Goal: Information Seeking & Learning: Learn about a topic

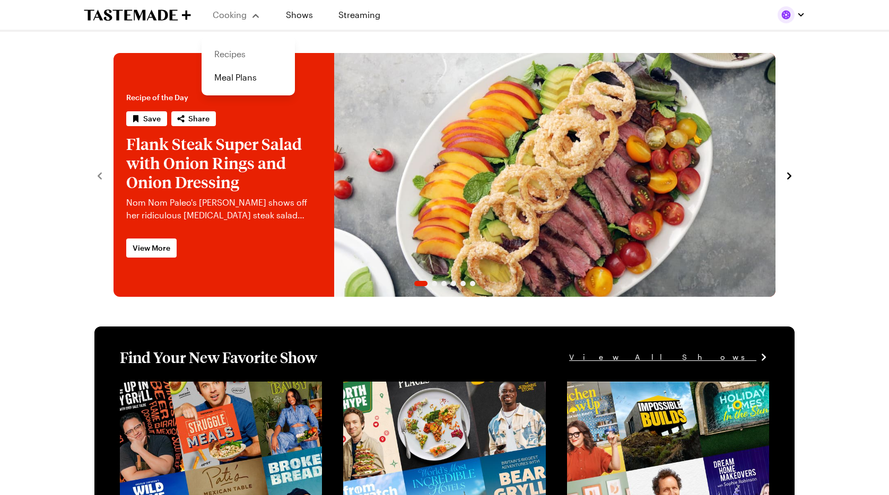
click at [231, 55] on link "Recipes" at bounding box center [248, 53] width 81 height 23
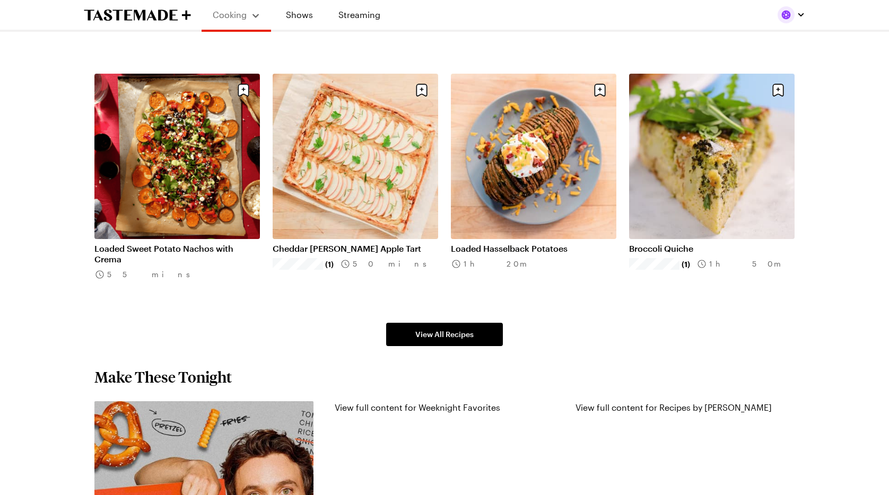
scroll to position [619, 0]
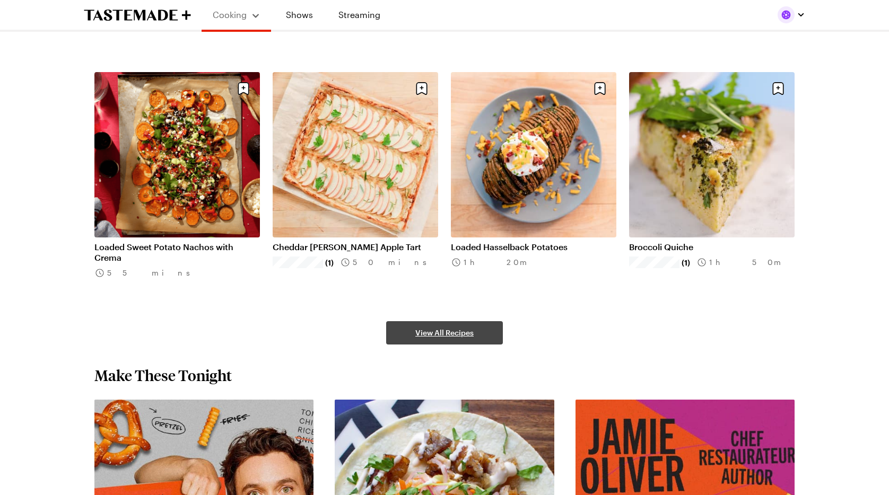
click at [453, 336] on span "View All Recipes" at bounding box center [444, 333] width 58 height 11
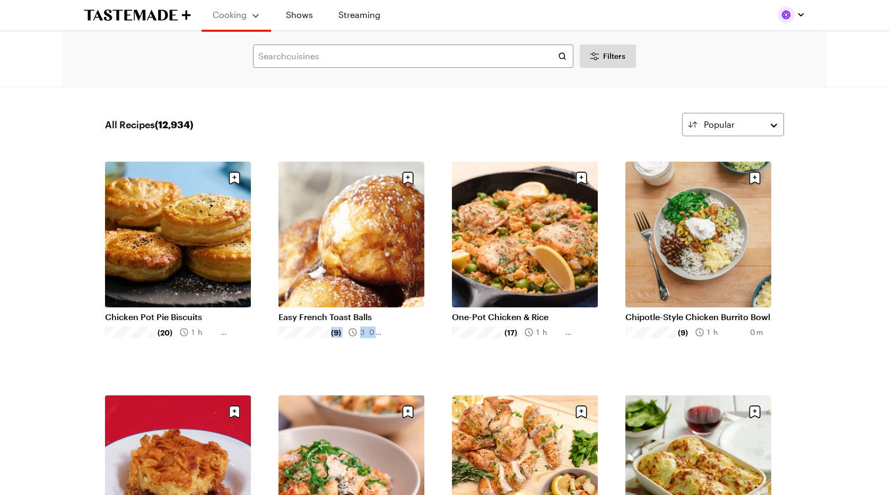
drag, startPoint x: 428, startPoint y: 347, endPoint x: 438, endPoint y: 314, distance: 34.9
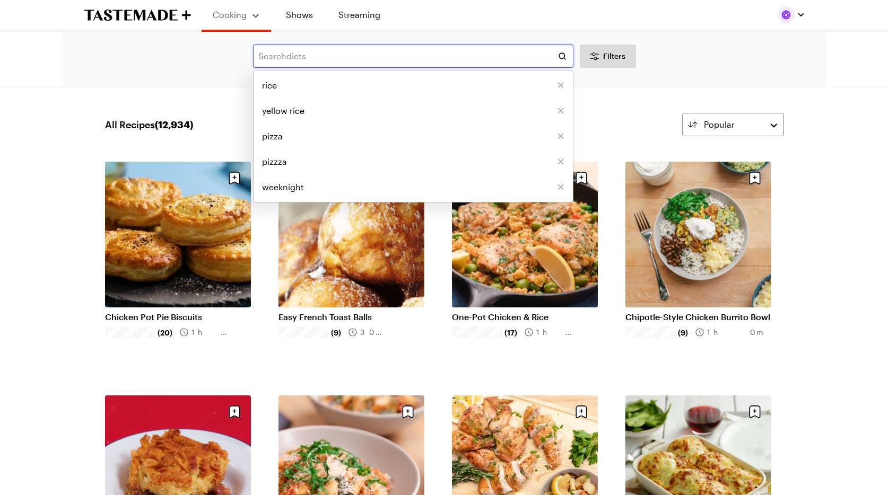
click at [329, 58] on input "text" at bounding box center [413, 56] width 320 height 23
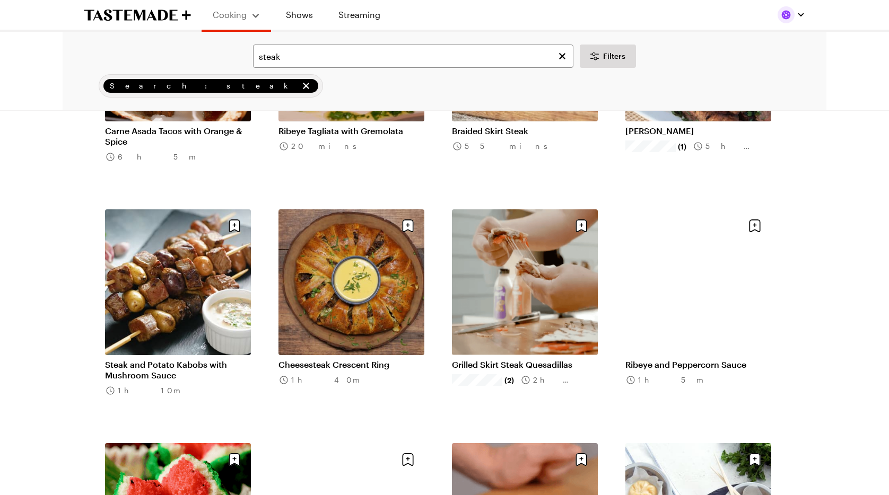
scroll to position [913, 0]
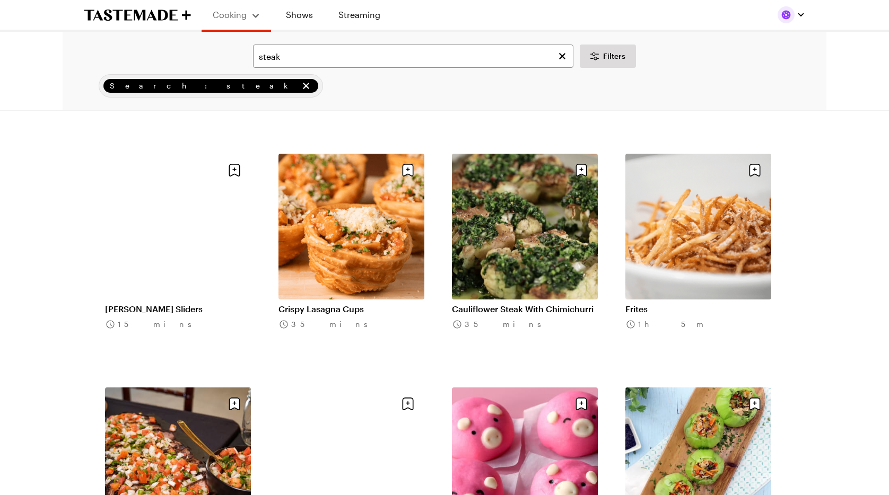
scroll to position [2371, 0]
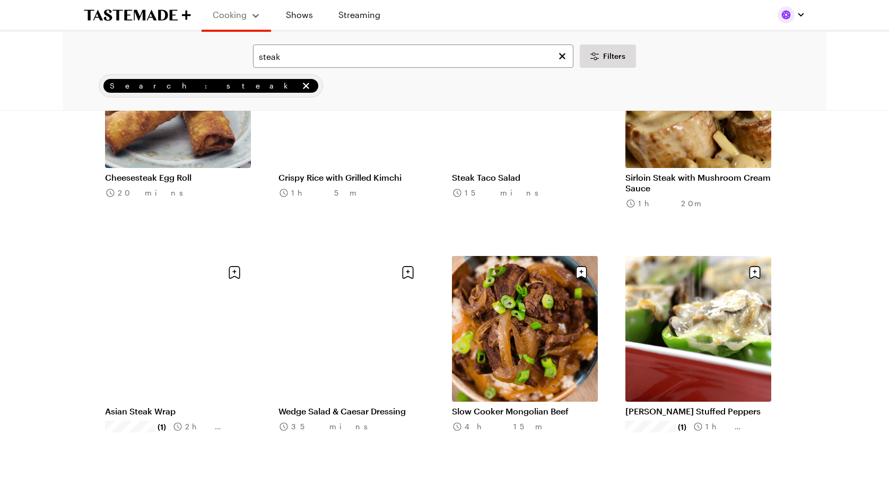
scroll to position [3907, 0]
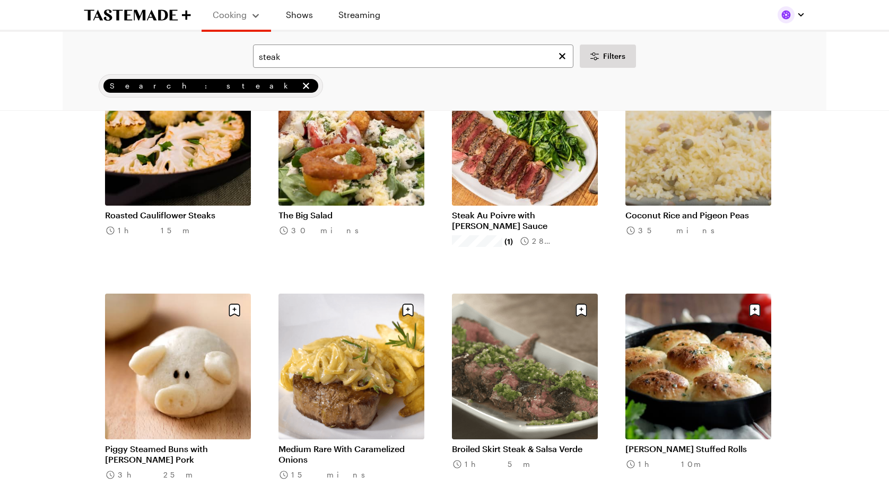
scroll to position [2757, 0]
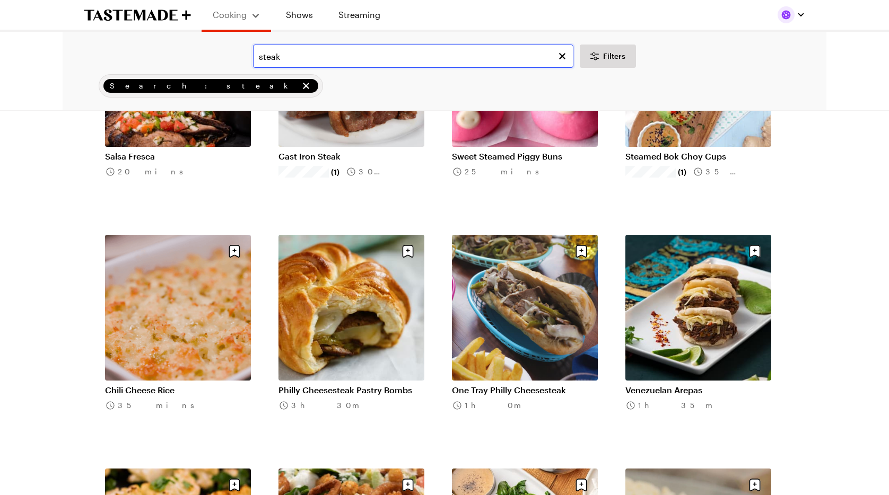
click at [257, 59] on input "steak" at bounding box center [413, 56] width 320 height 23
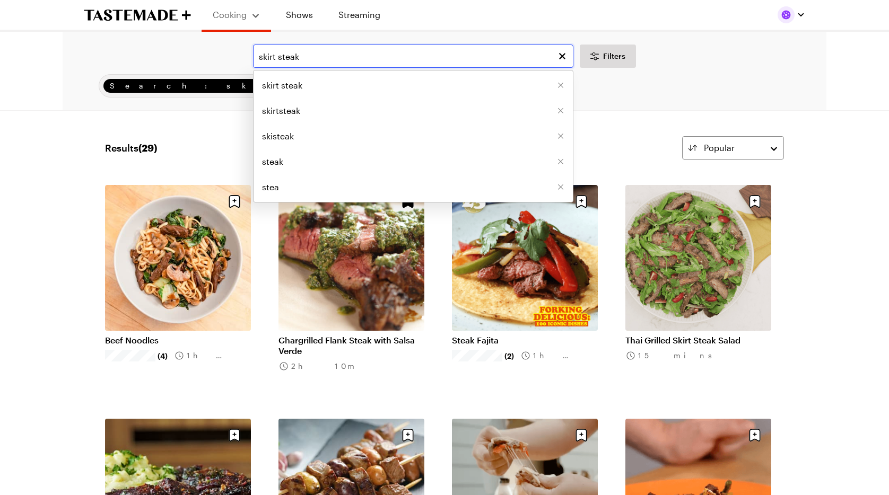
type input "skirt steak"
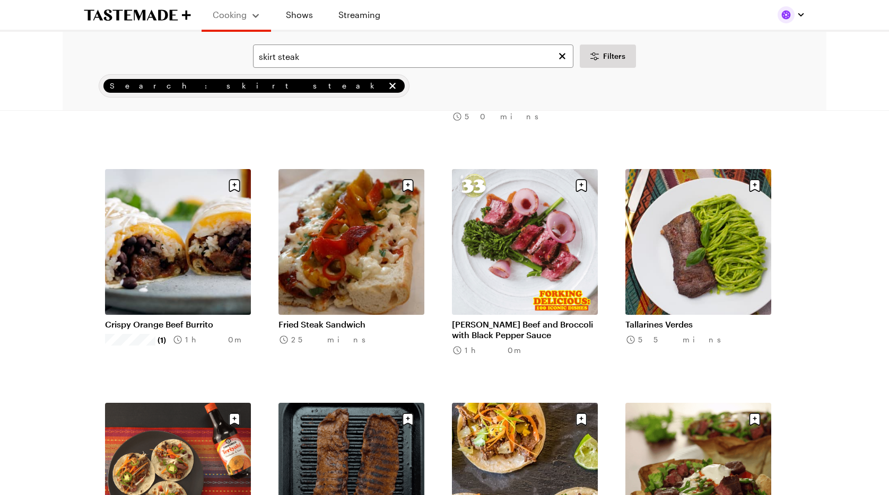
scroll to position [953, 0]
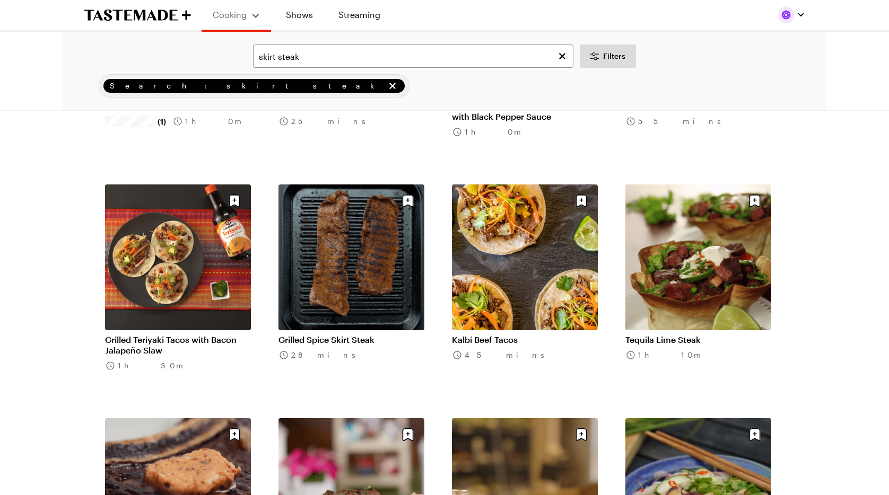
scroll to position [1171, 0]
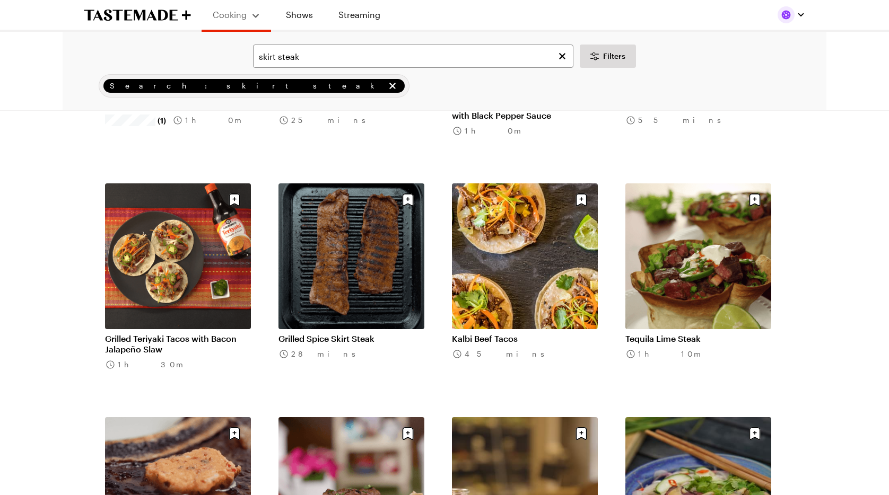
click at [352, 334] on link "Grilled Spice Skirt Steak" at bounding box center [352, 339] width 146 height 11
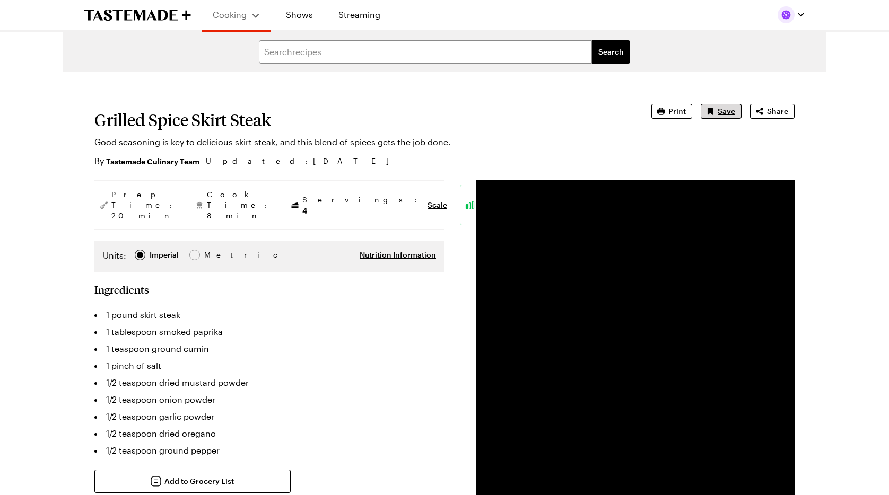
click at [724, 112] on span "Save" at bounding box center [727, 111] width 18 height 11
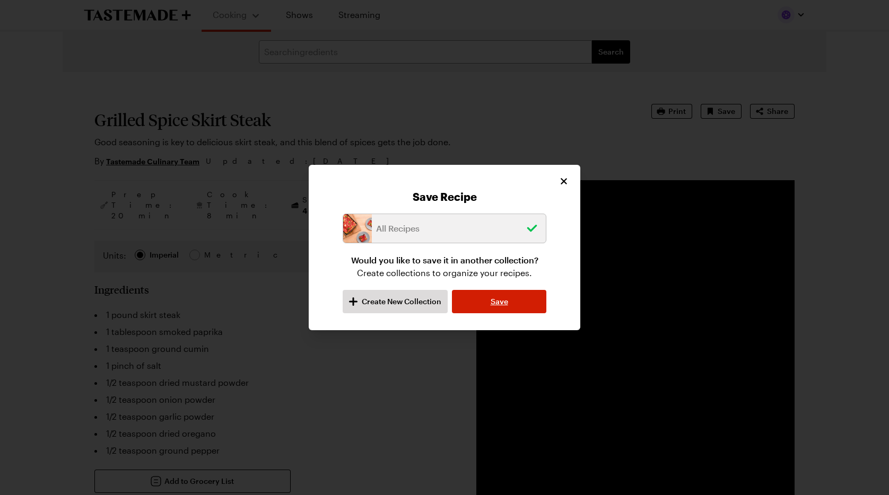
click at [509, 297] on button "Save" at bounding box center [499, 301] width 94 height 23
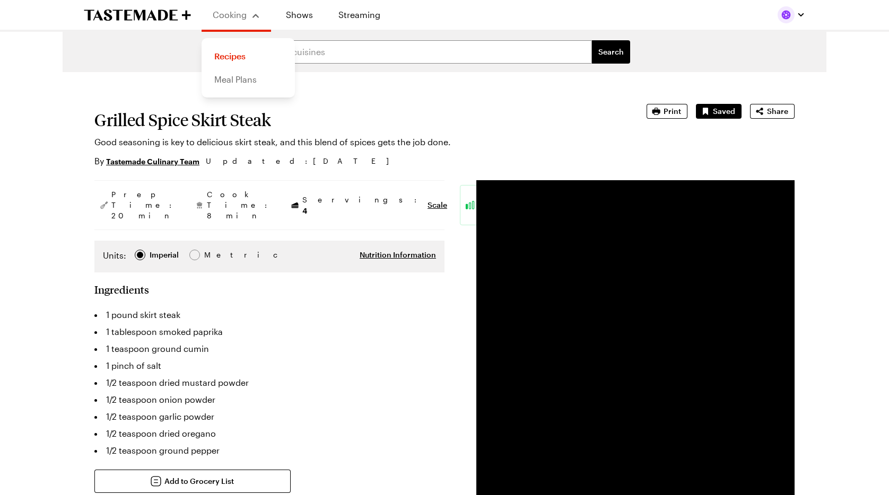
click at [239, 79] on link "Meal Plans" at bounding box center [248, 79] width 81 height 23
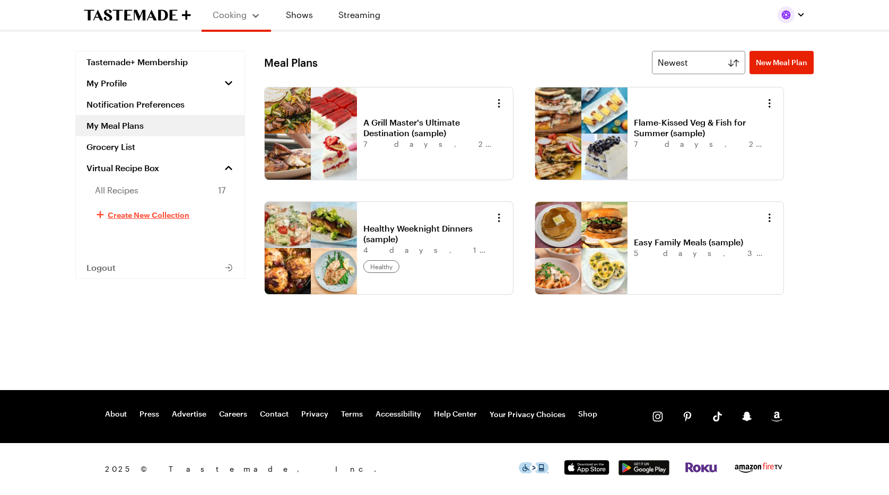
click at [114, 217] on span "Create New Collection" at bounding box center [149, 215] width 82 height 11
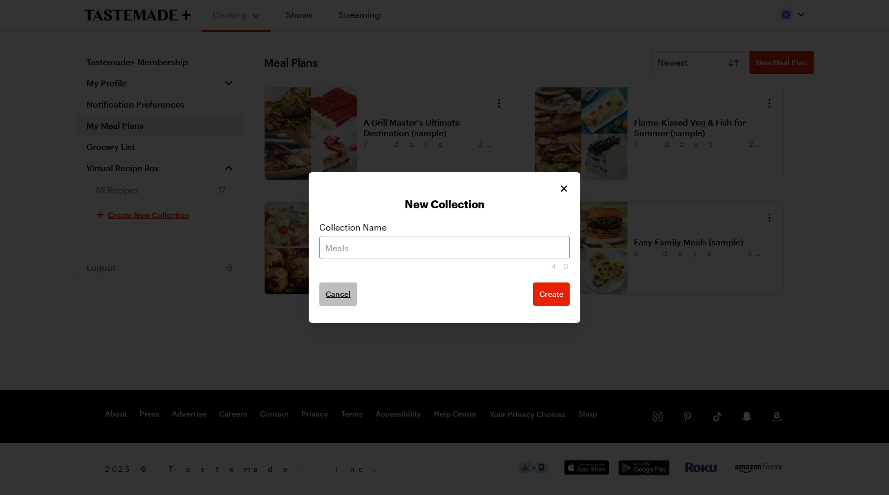
click at [347, 295] on span "Cancel" at bounding box center [338, 294] width 25 height 11
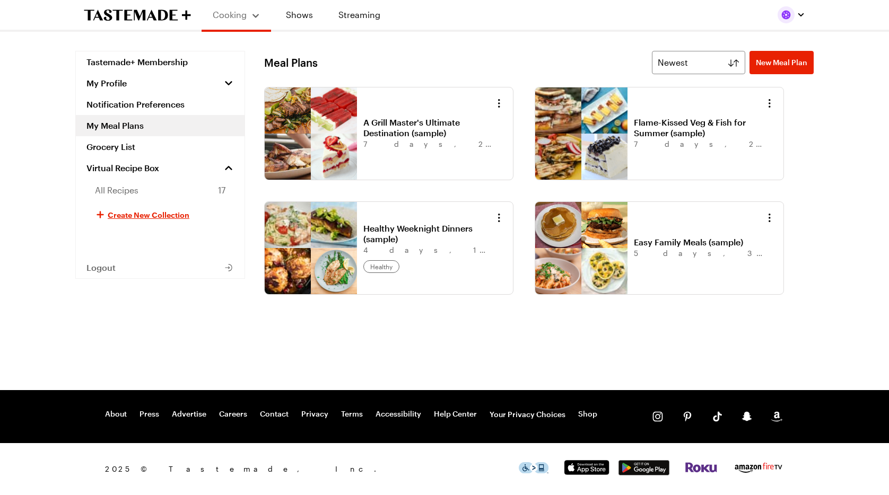
click at [443, 298] on div "A Grill Master's Ultimate Destination (sample) 7 days , 2 meals , 4 servings Fl…" at bounding box center [539, 212] width 550 height 250
click at [396, 124] on link "A Grill Master's Ultimate Destination (sample)" at bounding box center [429, 127] width 132 height 21
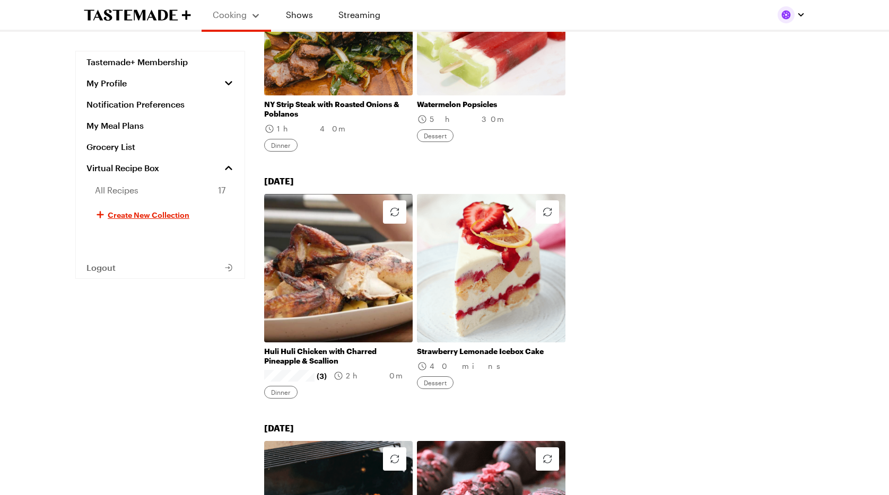
scroll to position [246, 0]
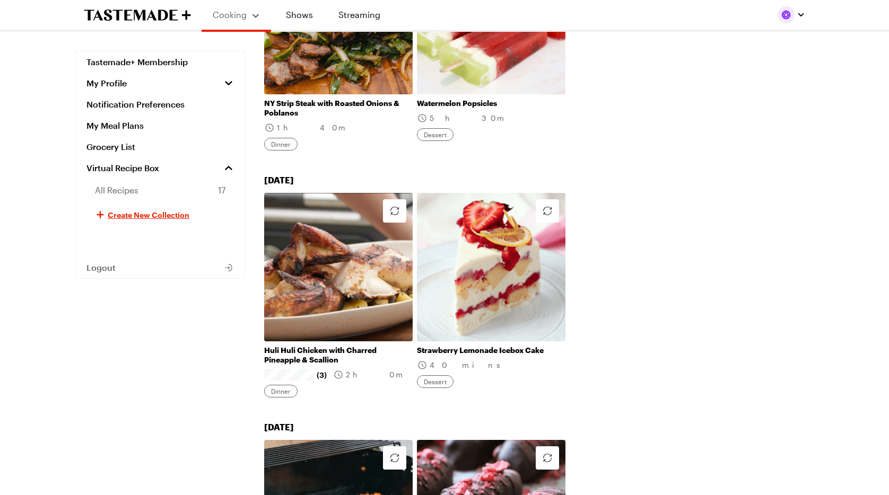
click at [325, 346] on link "Huli Huli Chicken with Charred Pineapple & Scallion" at bounding box center [338, 355] width 149 height 19
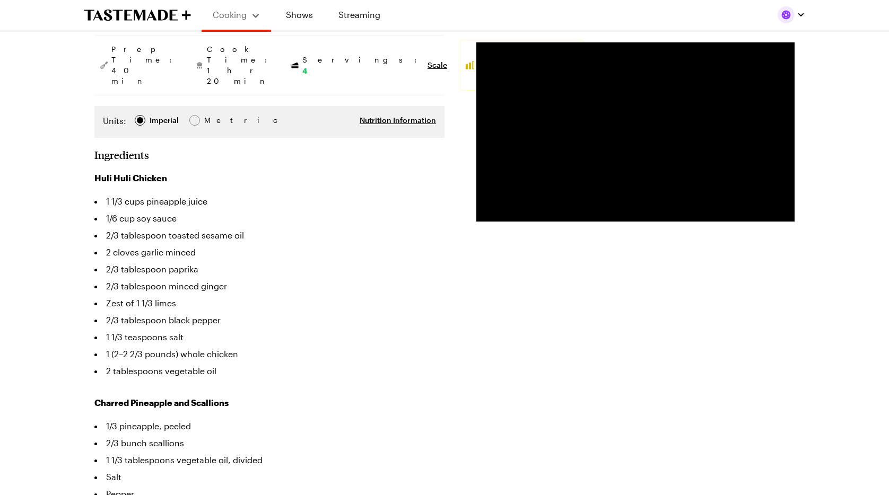
scroll to position [229, 0]
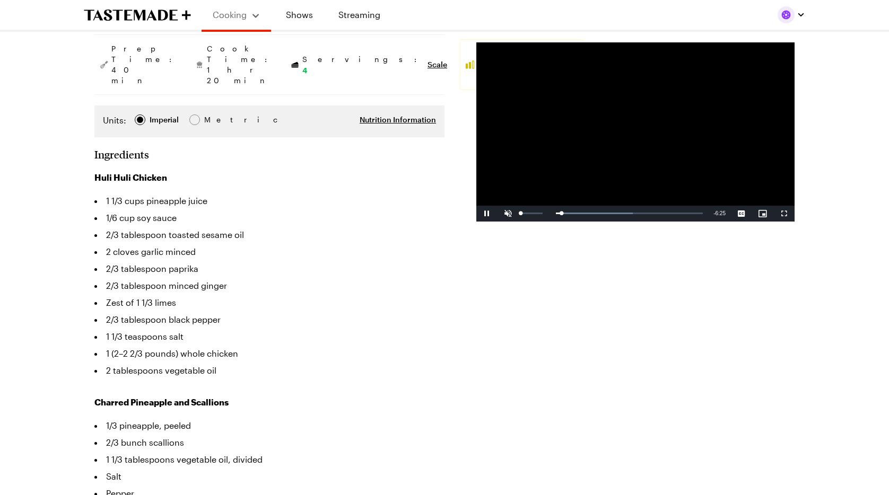
click at [511, 214] on span "Video Player" at bounding box center [508, 214] width 21 height 0
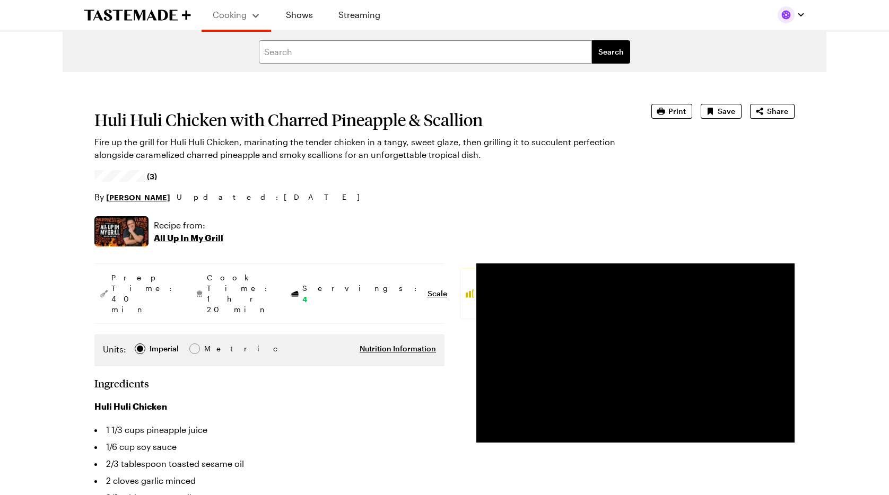
scroll to position [0, 0]
click at [728, 112] on span "Save" at bounding box center [727, 111] width 18 height 11
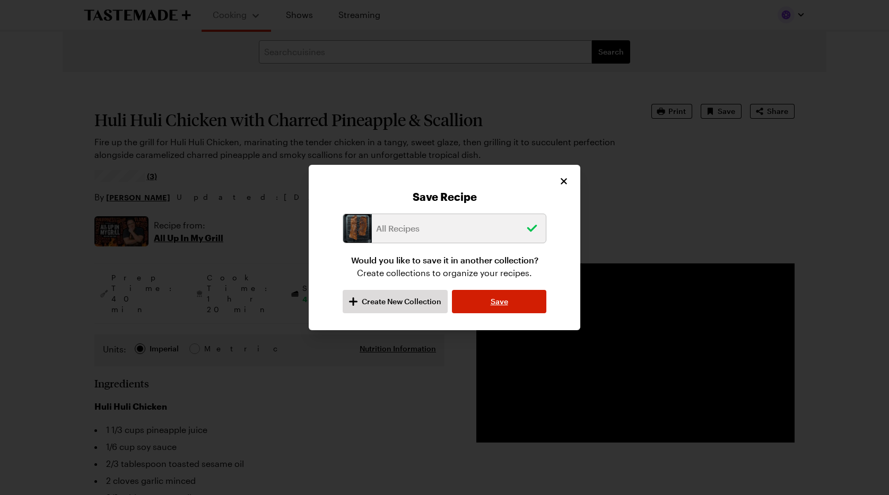
click at [499, 299] on span "Save" at bounding box center [500, 302] width 18 height 11
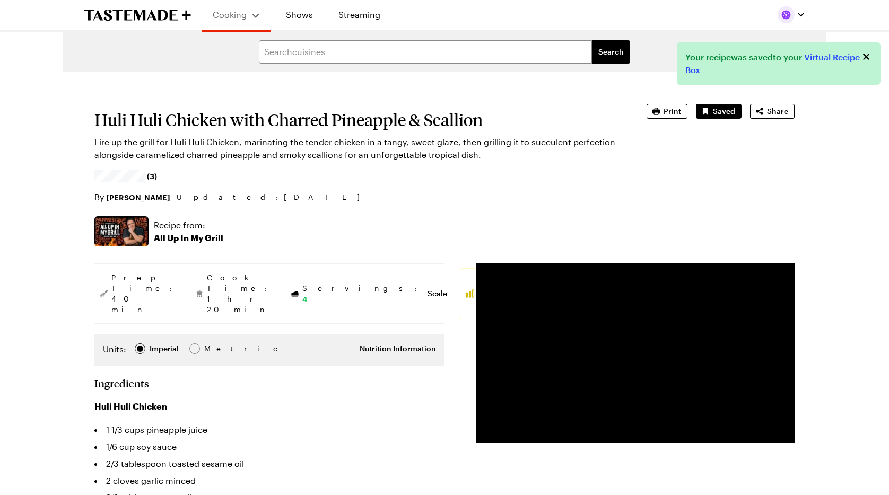
type textarea "x"
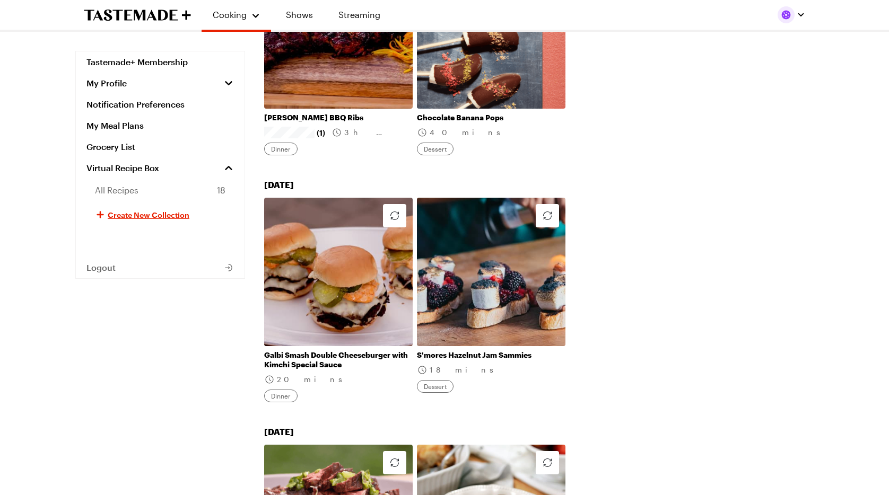
scroll to position [1212, 0]
click at [126, 123] on link "My Meal Plans" at bounding box center [160, 125] width 169 height 21
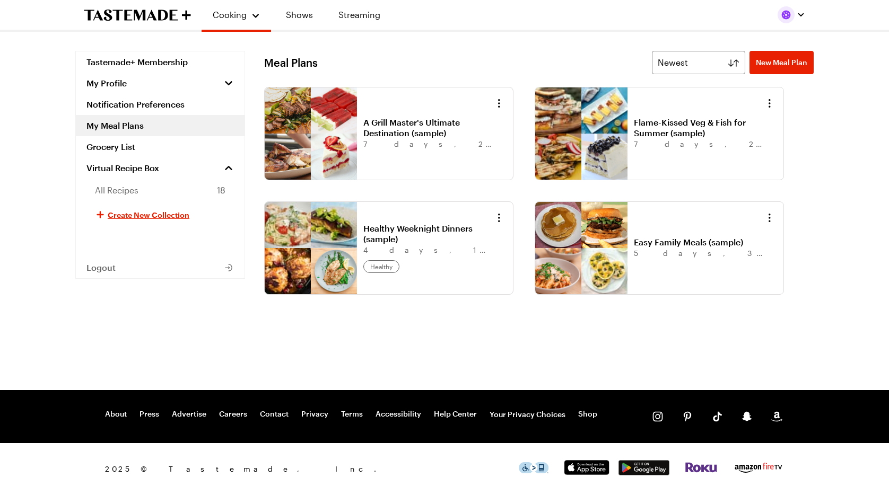
click at [363, 230] on link "Healthy Weeknight Dinners (sample)" at bounding box center [429, 233] width 132 height 21
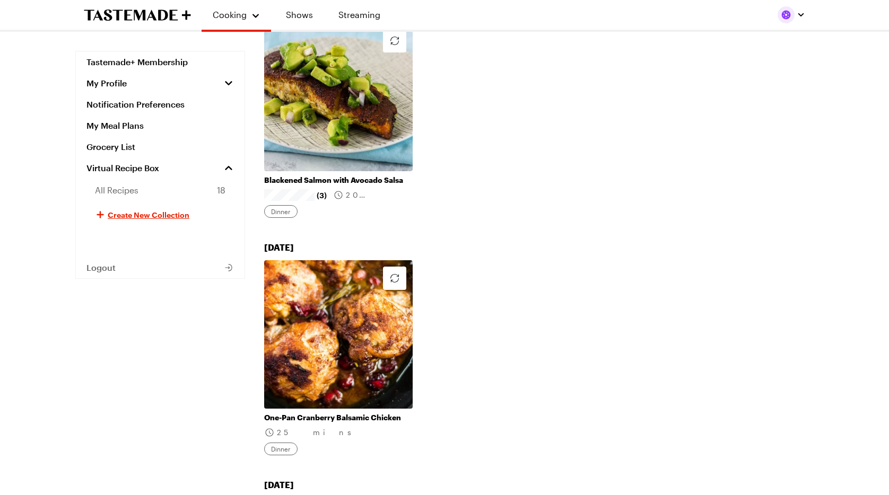
scroll to position [470, 0]
